Goal: Transaction & Acquisition: Purchase product/service

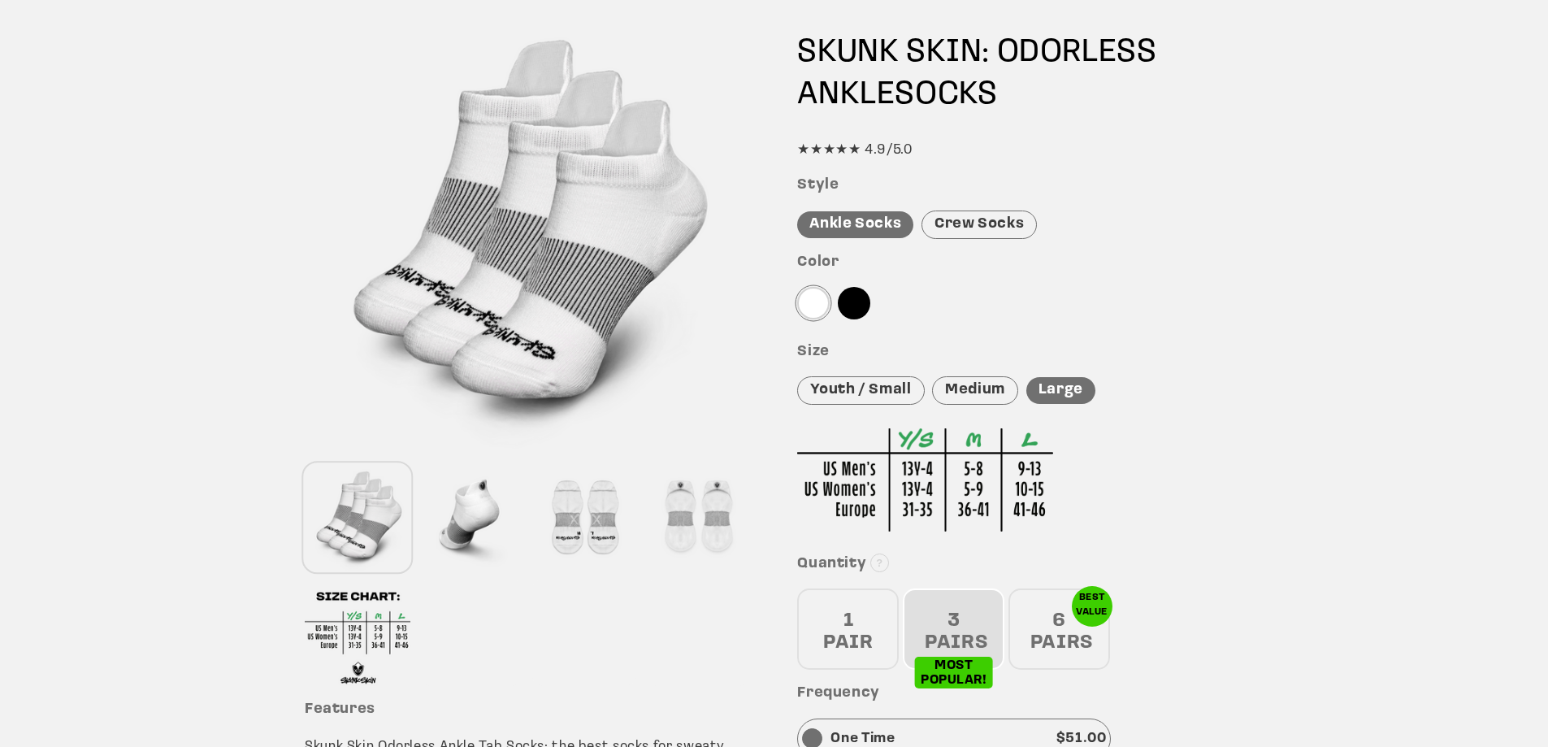
scroll to position [487, 0]
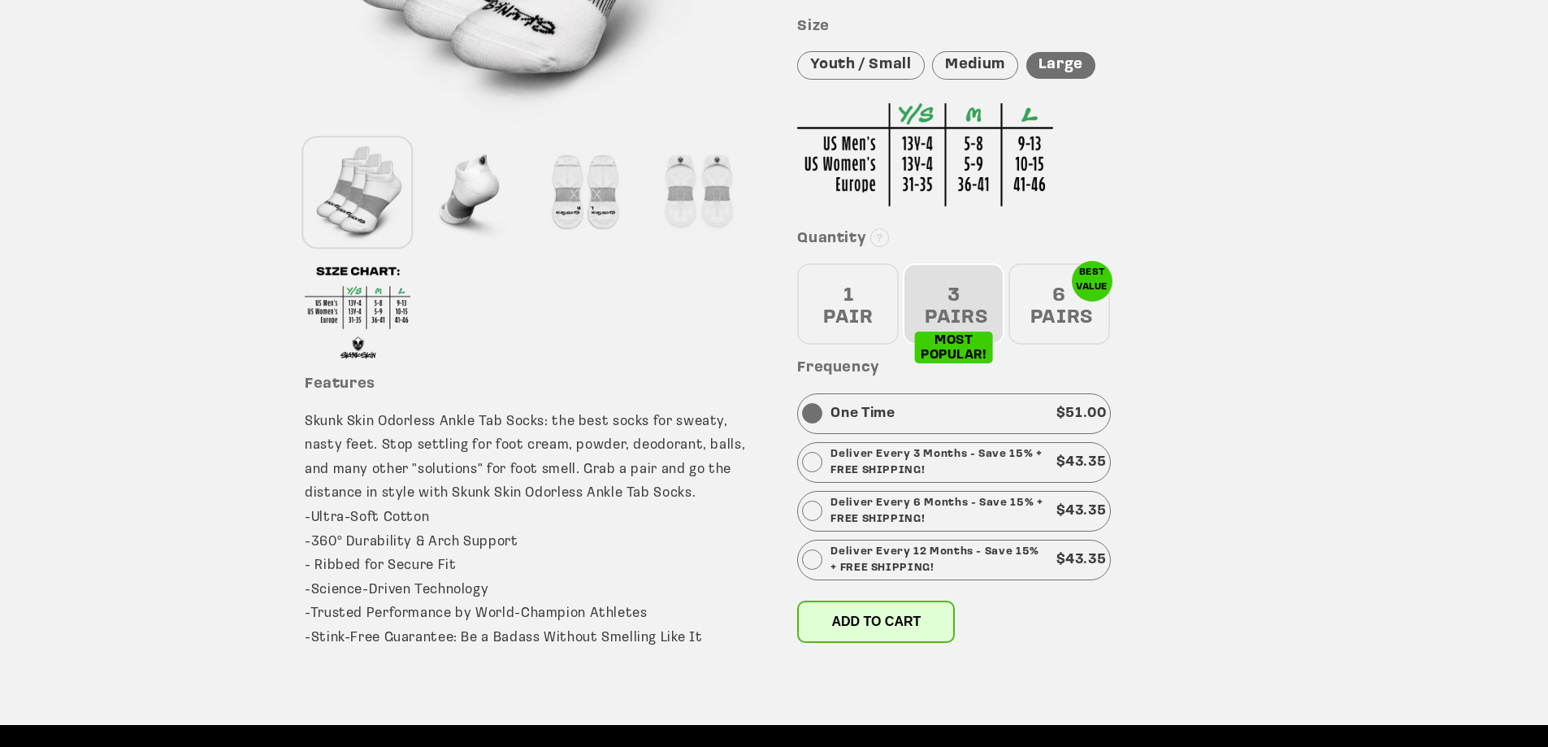
click at [885, 642] on button "Add to cart" at bounding box center [876, 621] width 158 height 42
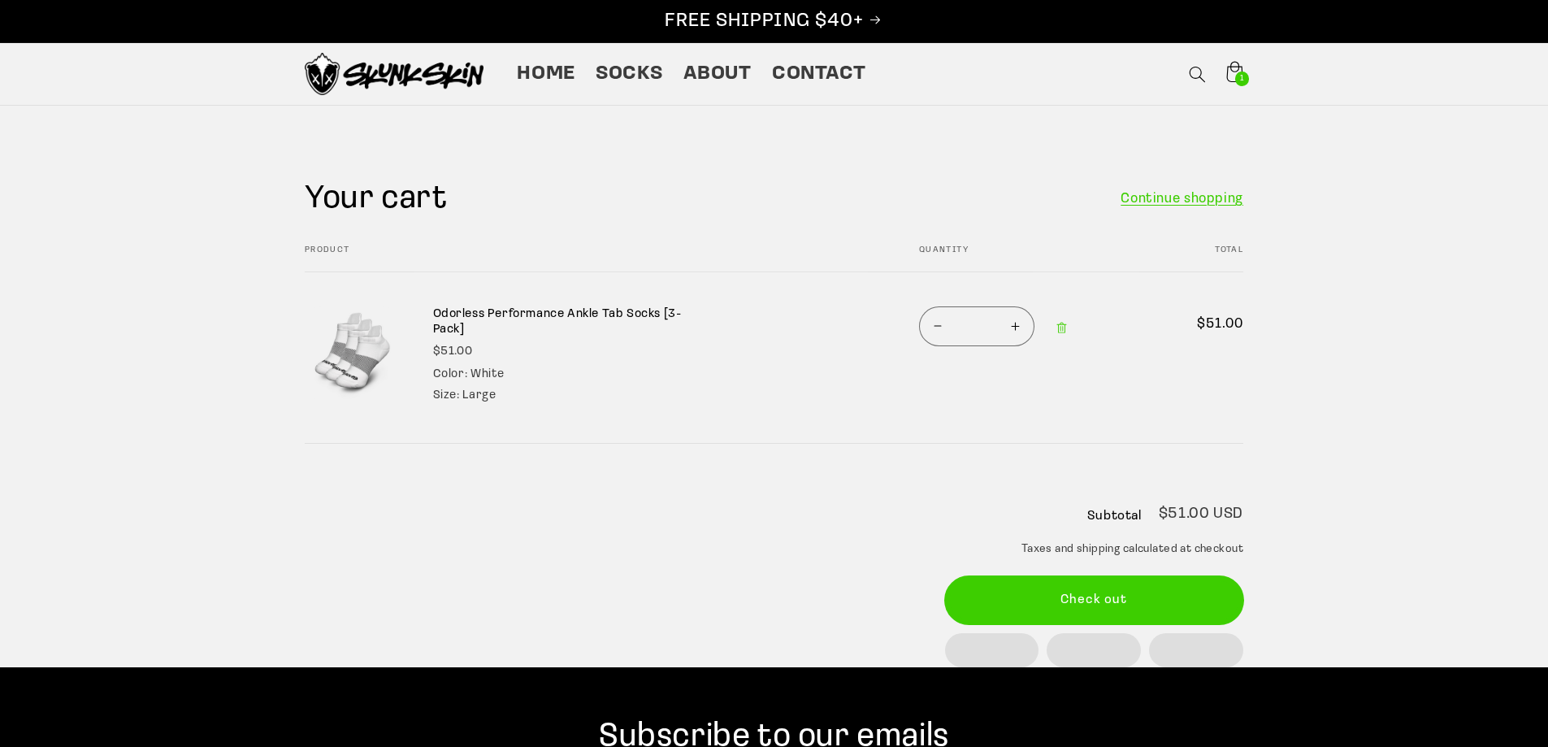
click at [1054, 613] on button "Check out" at bounding box center [1094, 600] width 299 height 48
